Goal: Task Accomplishment & Management: Use online tool/utility

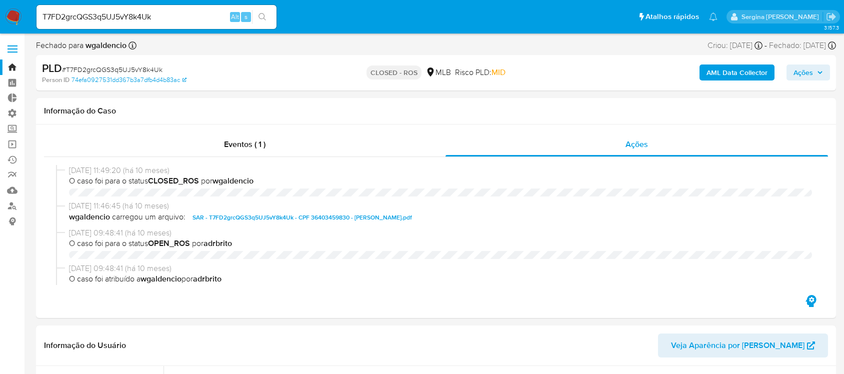
select select "10"
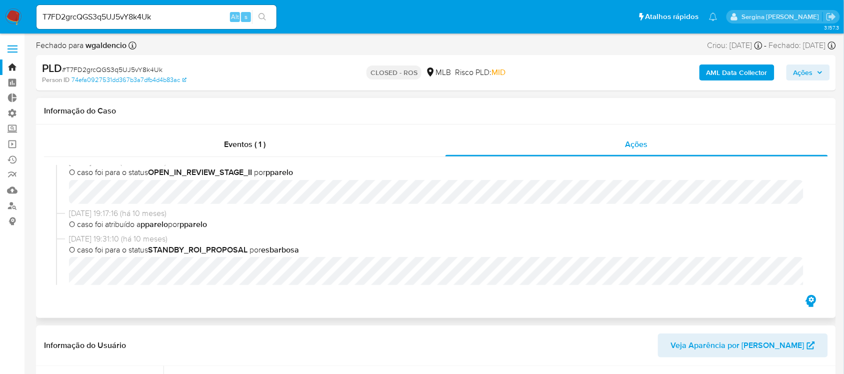
scroll to position [563, 0]
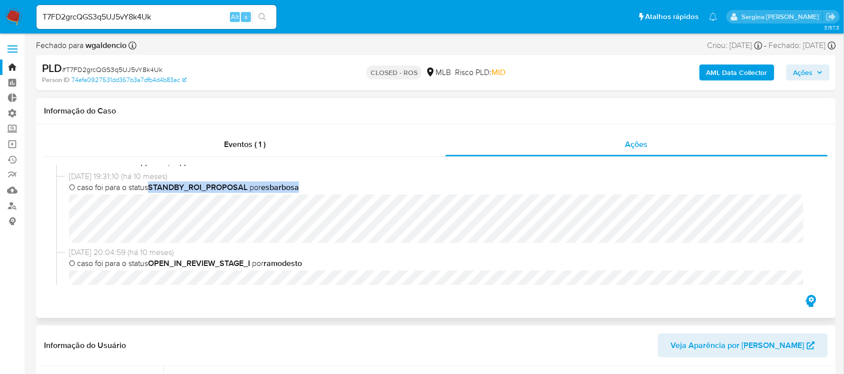
drag, startPoint x: 310, startPoint y: 187, endPoint x: 153, endPoint y: 186, distance: 157.6
click at [153, 186] on span "O caso foi para o status STANDBY_ROI_PROPOSAL por esbarbosa" at bounding box center [440, 187] width 743 height 11
click at [10, 65] on link "Bandeja" at bounding box center [59, 68] width 119 height 16
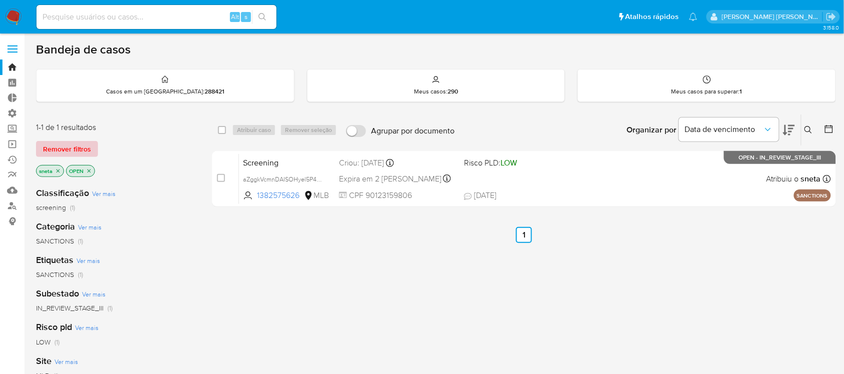
click at [72, 148] on span "Remover filtros" at bounding box center [67, 149] width 48 height 14
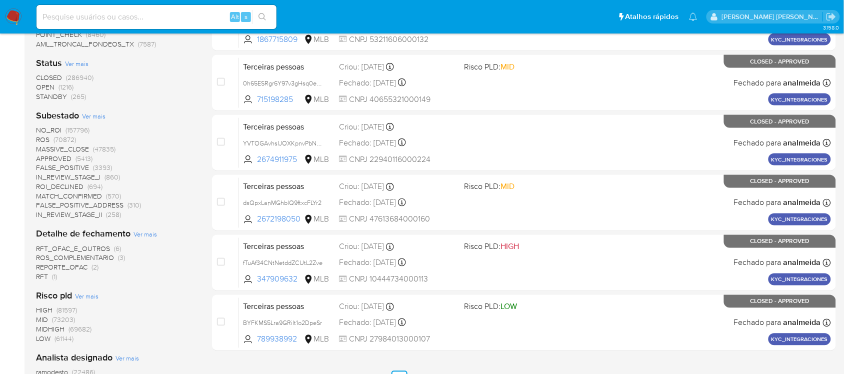
scroll to position [358, 0]
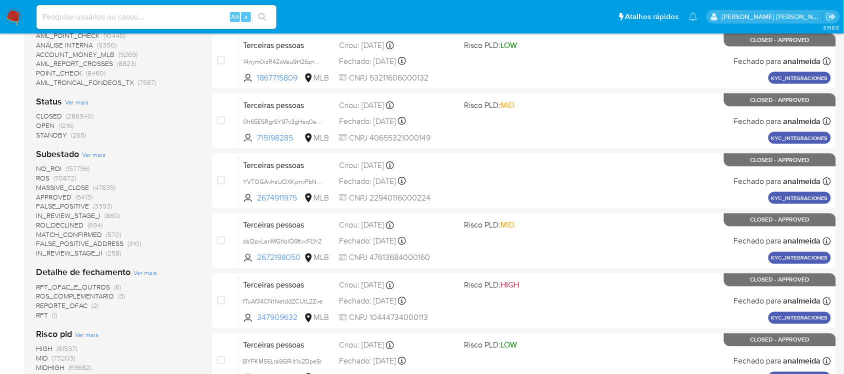
click at [52, 116] on span "CLOSED" at bounding box center [49, 116] width 26 height 10
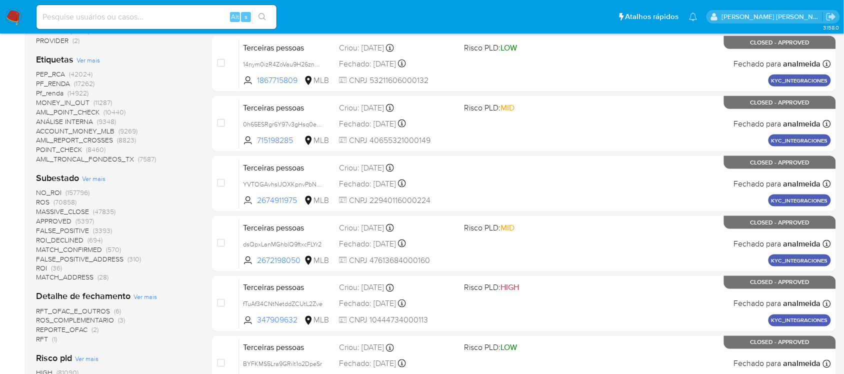
scroll to position [233, 0]
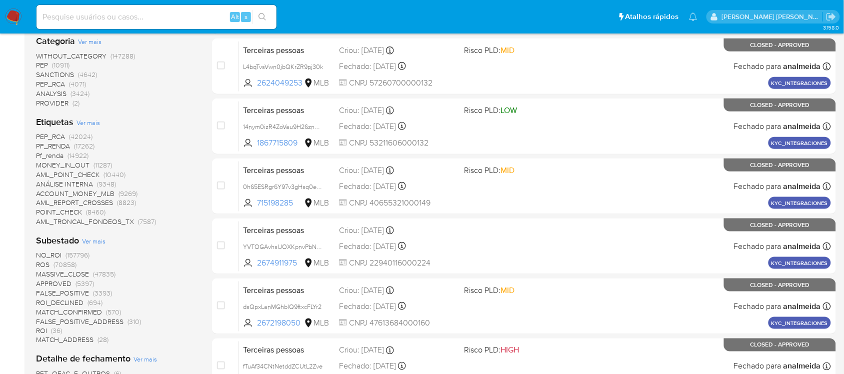
click at [69, 164] on span "MONEY_IN_OUT" at bounding box center [63, 165] width 54 height 10
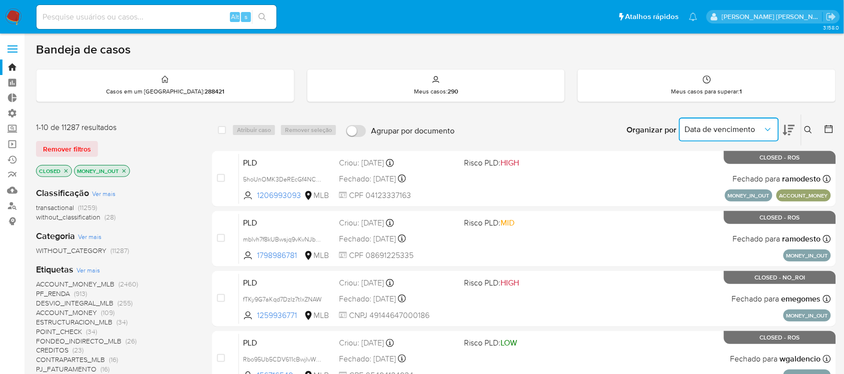
click at [760, 131] on span "Data de vencimento" at bounding box center [724, 130] width 78 height 10
click at [581, 124] on div "Organizar por Data de vencimento Os resultados não podem ser classificados enqu…" at bounding box center [648, 130] width 377 height 31
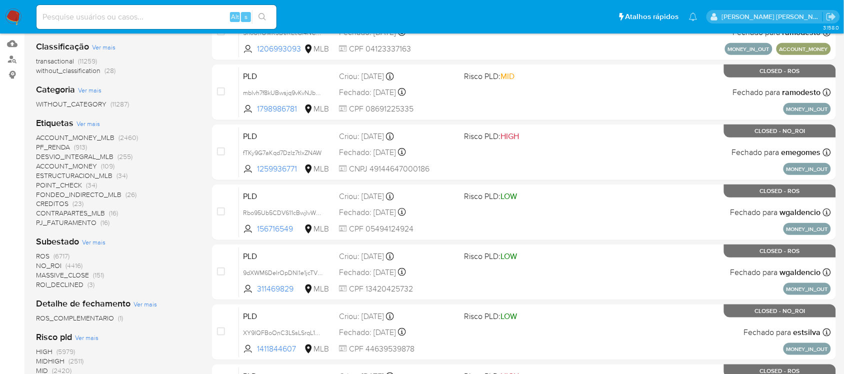
scroll to position [125, 0]
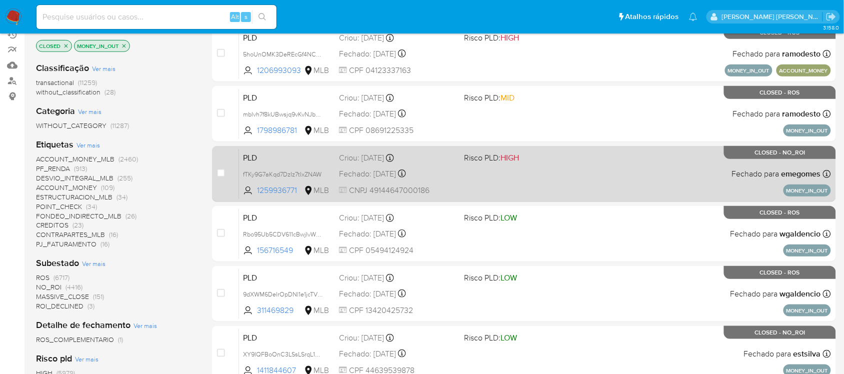
click at [489, 154] on span "Risco PLD: HIGH" at bounding box center [491, 157] width 55 height 11
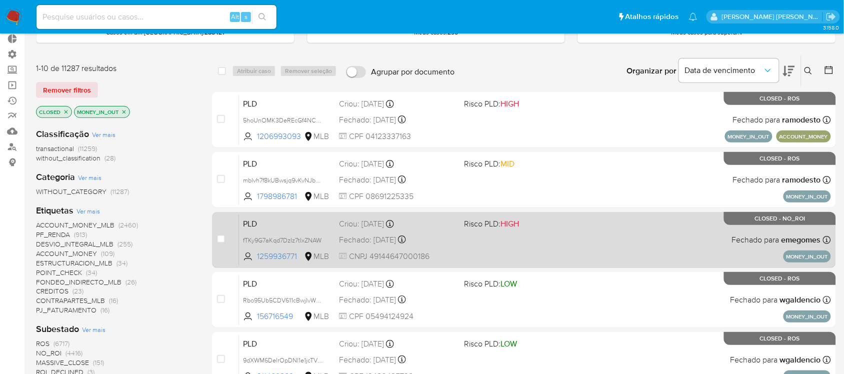
scroll to position [0, 0]
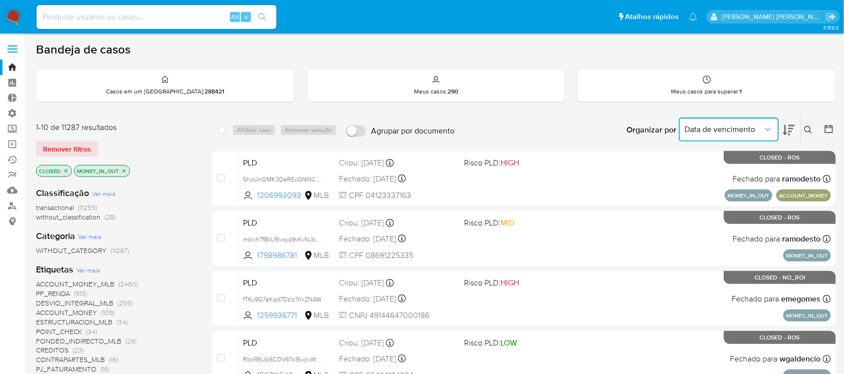
click at [771, 127] on icon "Organizar por" at bounding box center [768, 130] width 10 height 10
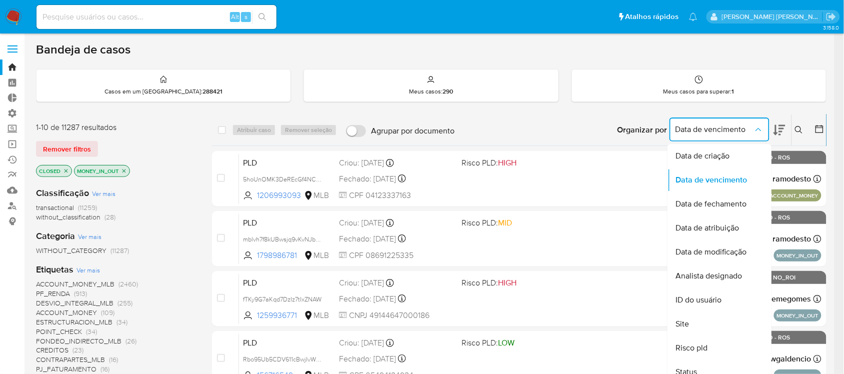
click at [799, 49] on div "Bandeja de casos" at bounding box center [431, 49] width 791 height 15
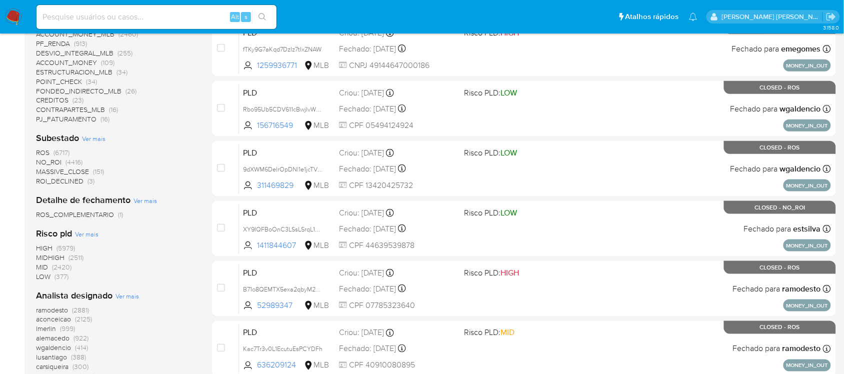
scroll to position [451, 0]
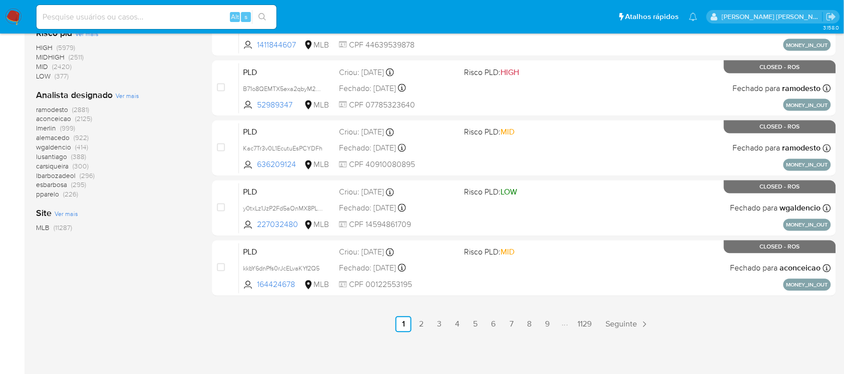
click at [550, 324] on link "9" at bounding box center [548, 325] width 16 height 16
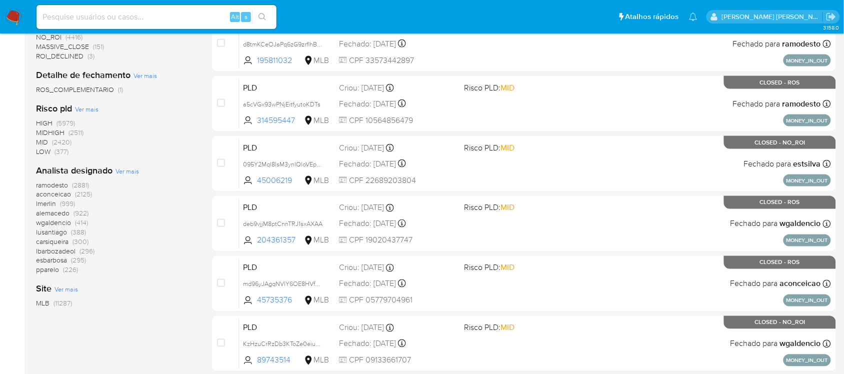
scroll to position [451, 0]
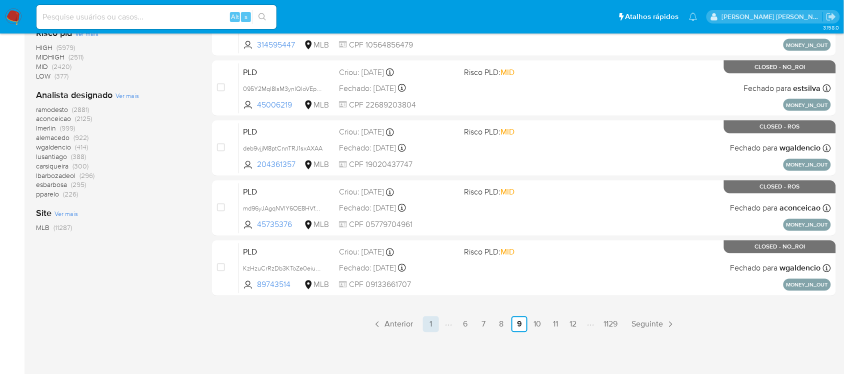
click at [426, 327] on link "1" at bounding box center [431, 325] width 16 height 16
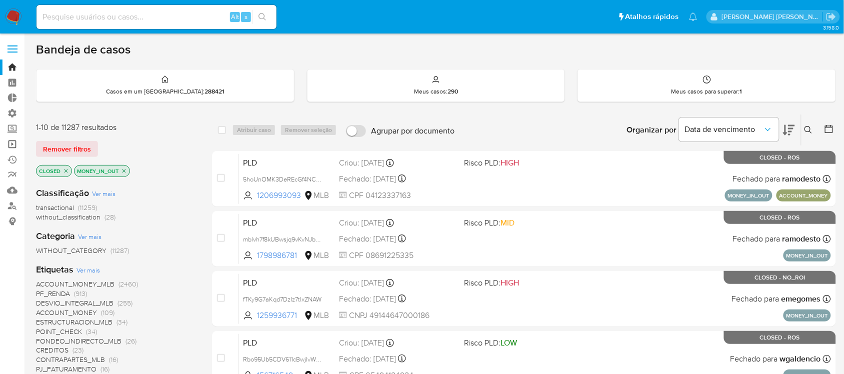
click at [14, 146] on link "Operações em massa" at bounding box center [59, 145] width 119 height 16
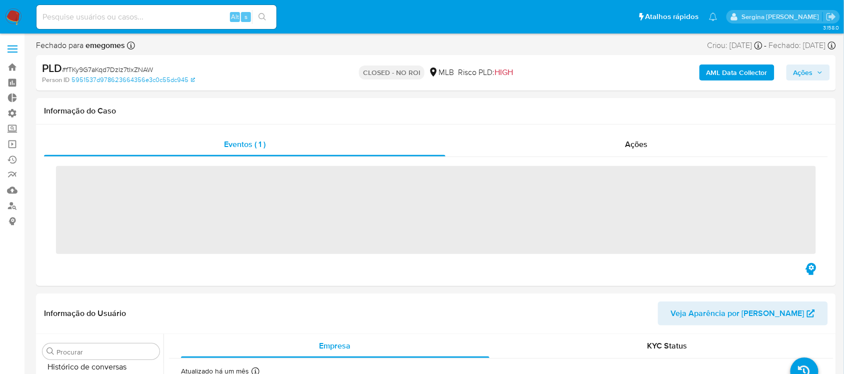
scroll to position [470, 0]
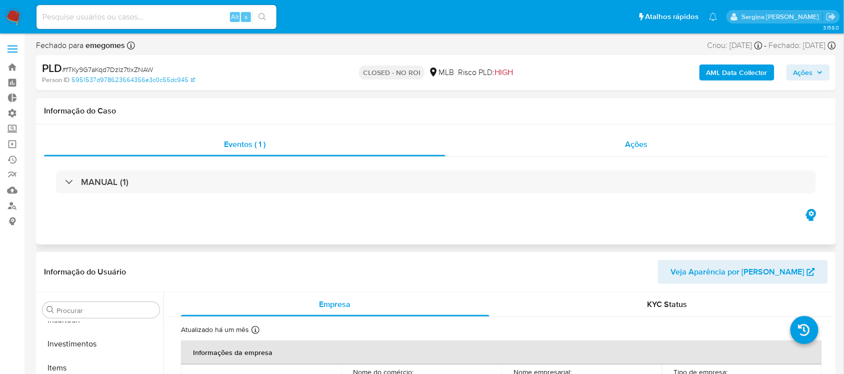
click at [662, 156] on div "Ações" at bounding box center [637, 145] width 383 height 24
select select "10"
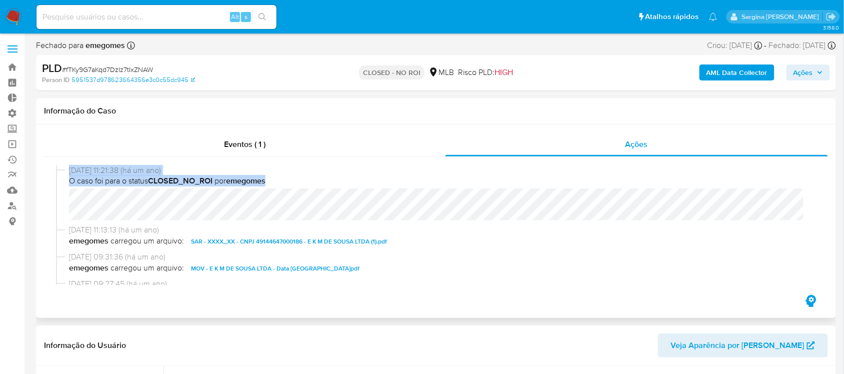
drag, startPoint x: 59, startPoint y: 179, endPoint x: 456, endPoint y: 223, distance: 399.6
click at [456, 223] on div "11/07/2024 11:21:38 (há um ano) O caso foi para o status CLOSED_NO_ROI por emeg…" at bounding box center [436, 195] width 760 height 60
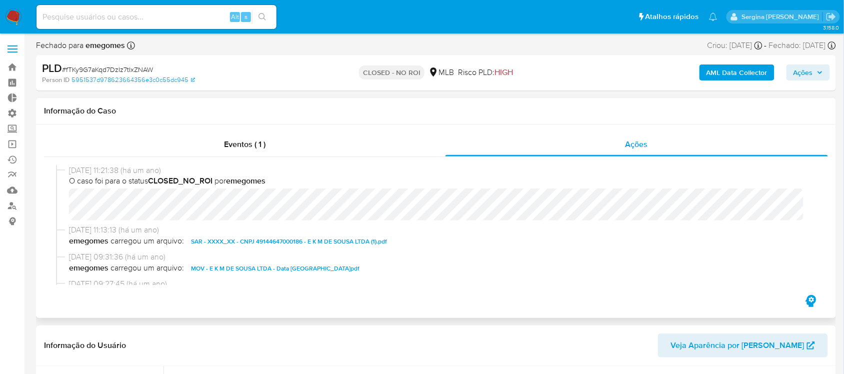
click at [228, 242] on span "SAR - XXXX_XX - CNPJ 49144647000186 - E K M DE SOUSA LTDA (1).pdf" at bounding box center [289, 242] width 196 height 12
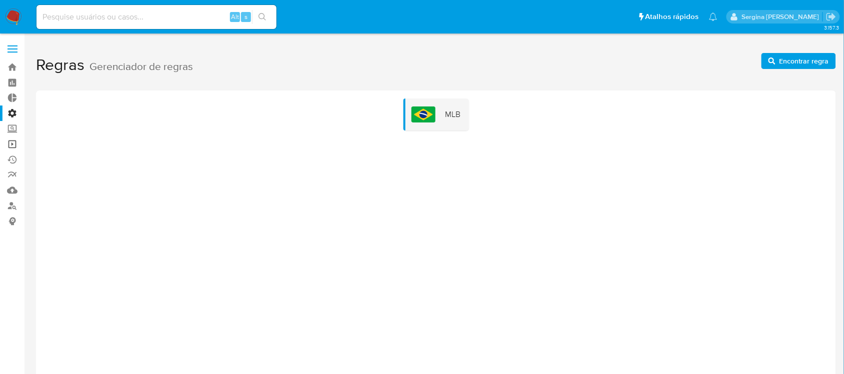
click at [13, 146] on link "Operações em massa" at bounding box center [59, 145] width 119 height 16
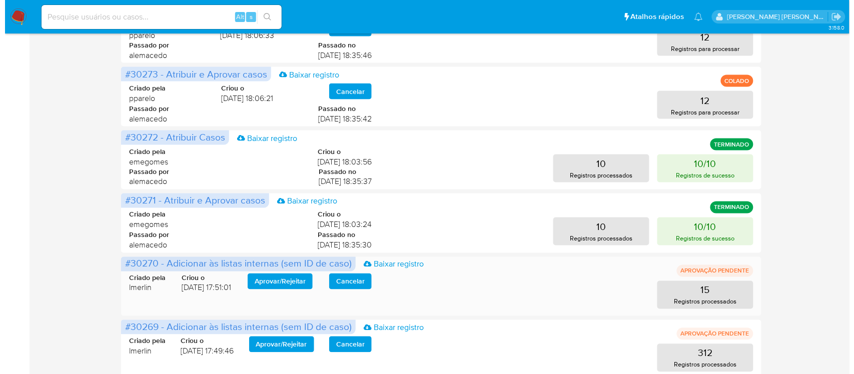
scroll to position [438, 0]
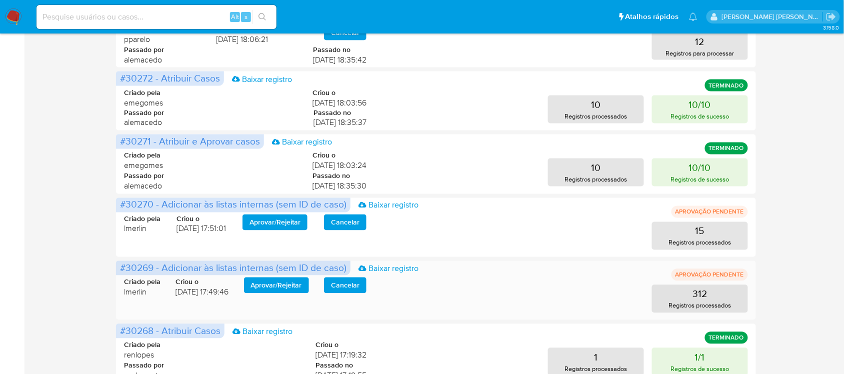
click at [279, 288] on span "Aprovar / Rejeitar" at bounding box center [276, 286] width 51 height 14
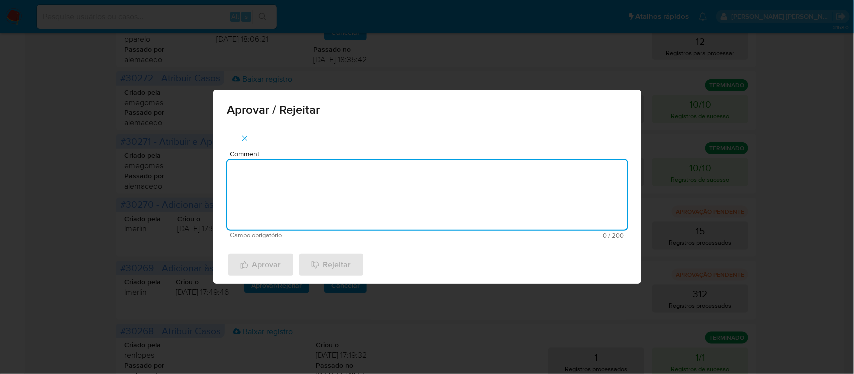
click at [327, 201] on textarea "Comment" at bounding box center [427, 195] width 400 height 70
paste textarea "De acordo com a manutencao do Relacionamento com o PEP/RCA"
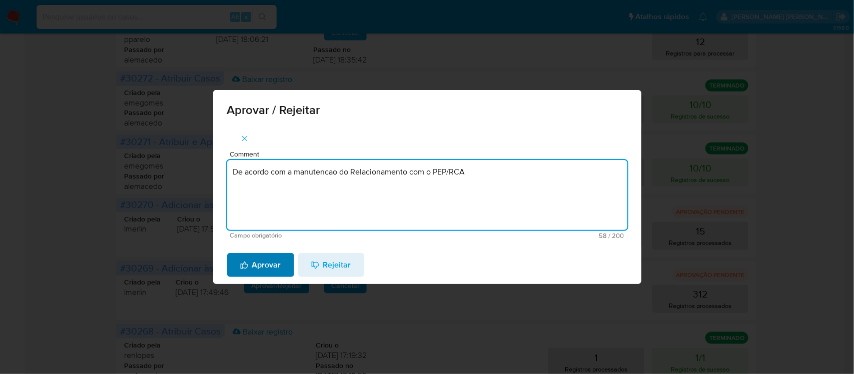
type textarea "De acordo com a manutencao do Relacionamento com o PEP/RCA"
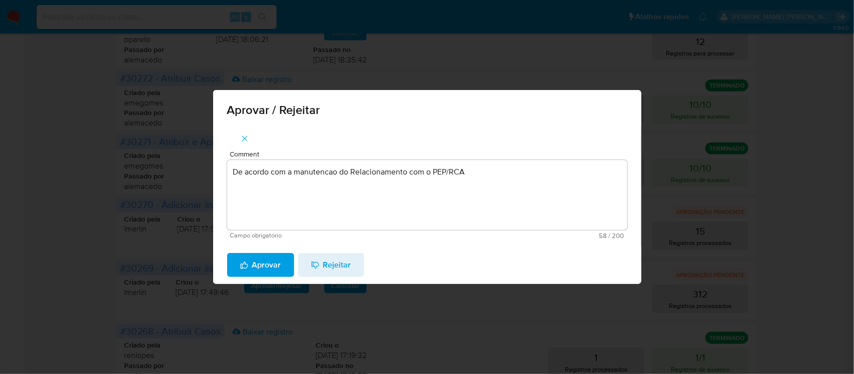
click at [264, 269] on span "Aprovar" at bounding box center [260, 265] width 41 height 22
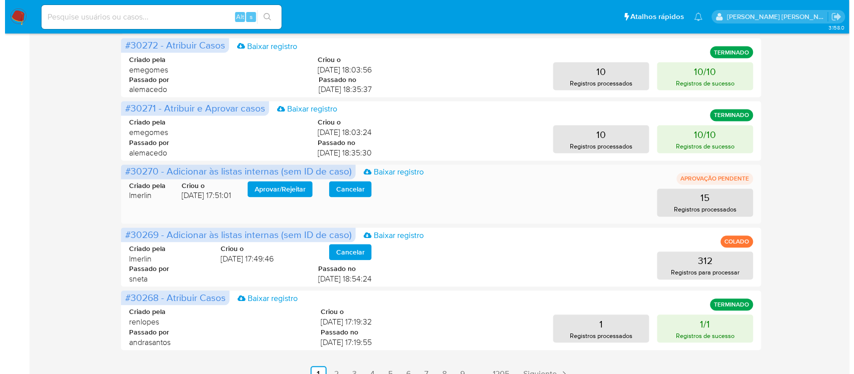
scroll to position [491, 0]
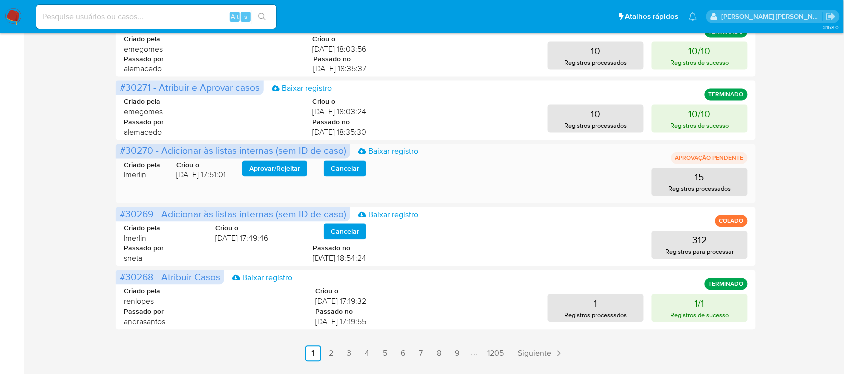
click at [289, 171] on span "Aprovar / Rejeitar" at bounding box center [275, 169] width 51 height 14
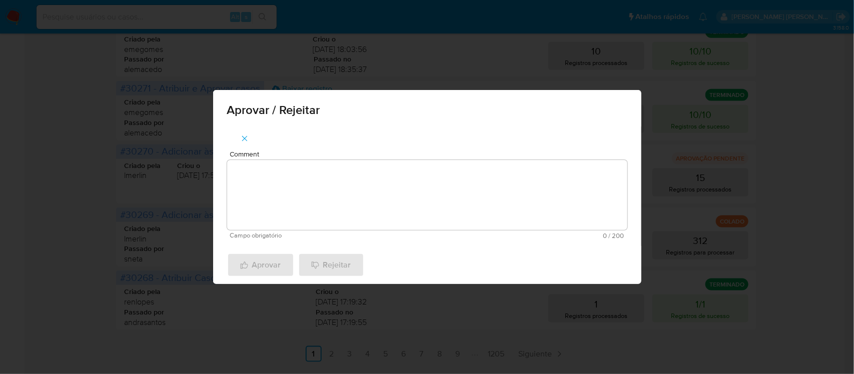
click at [293, 186] on textarea "Comment" at bounding box center [427, 195] width 400 height 70
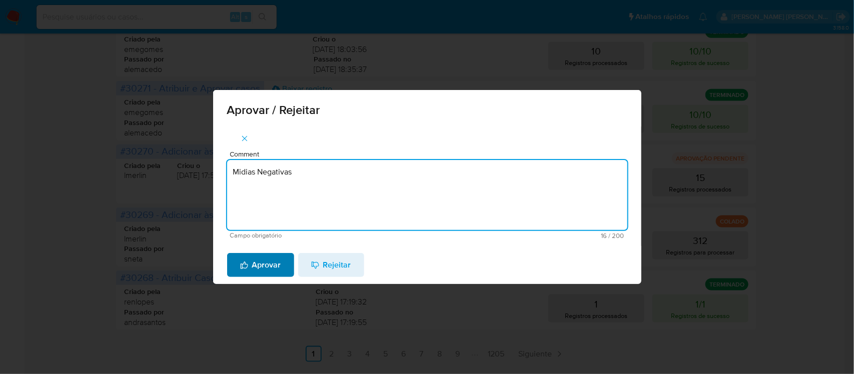
type textarea "Midias Negativas"
click at [261, 261] on span "Aprovar" at bounding box center [260, 265] width 41 height 22
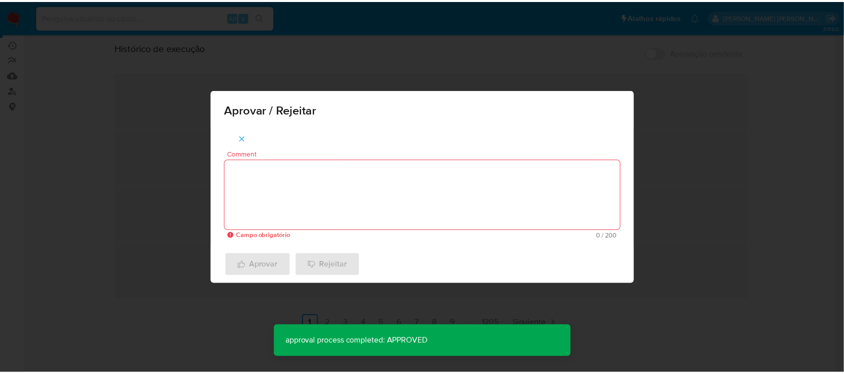
scroll to position [116, 0]
